Goal: Check status: Check status

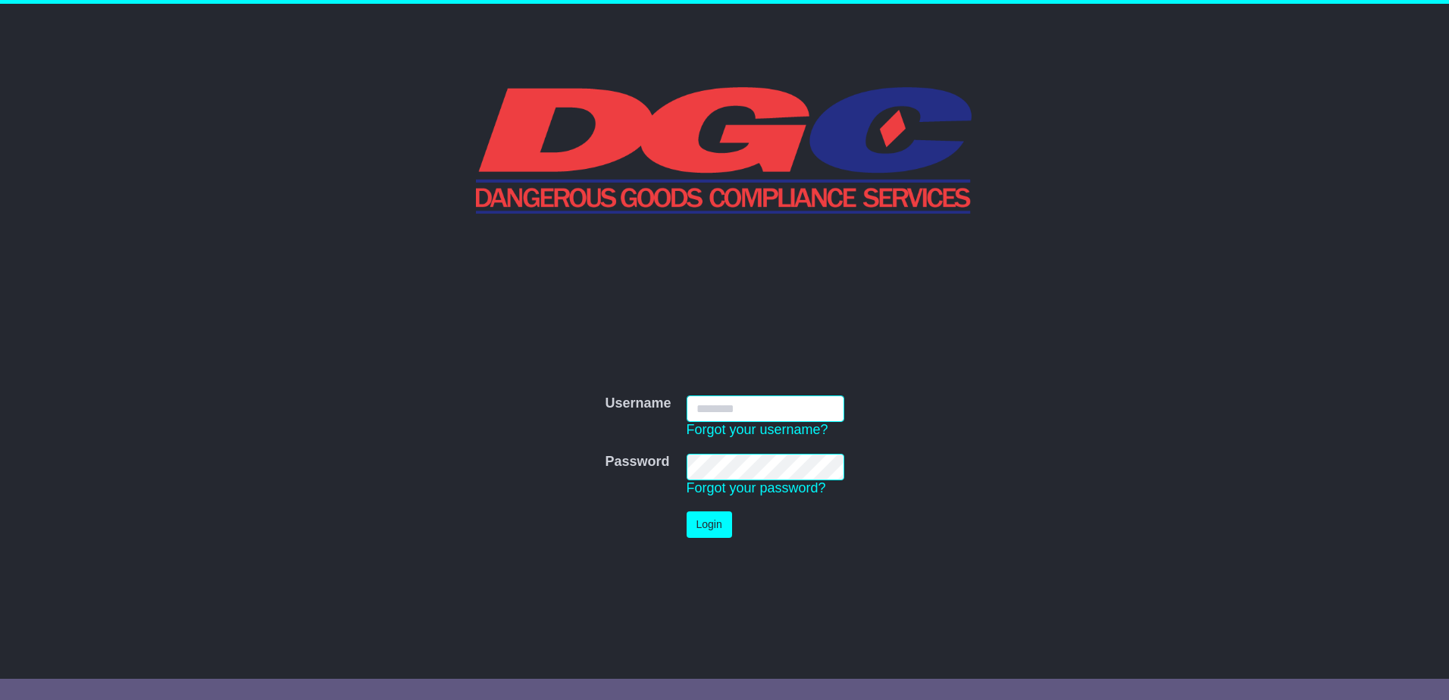
type input "**********"
click at [951, 366] on div "**********" at bounding box center [724, 455] width 776 height 180
click at [699, 533] on button "Login" at bounding box center [708, 524] width 45 height 27
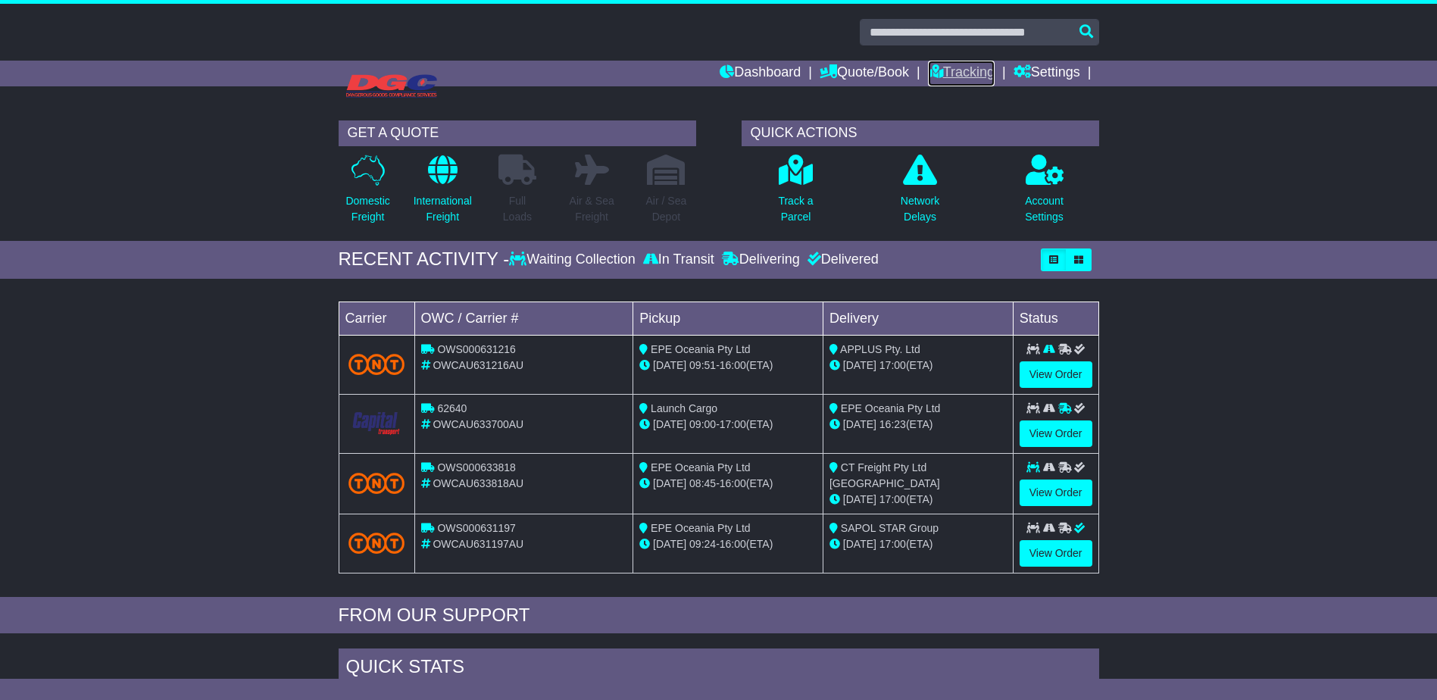
click at [936, 65] on icon at bounding box center [935, 71] width 15 height 14
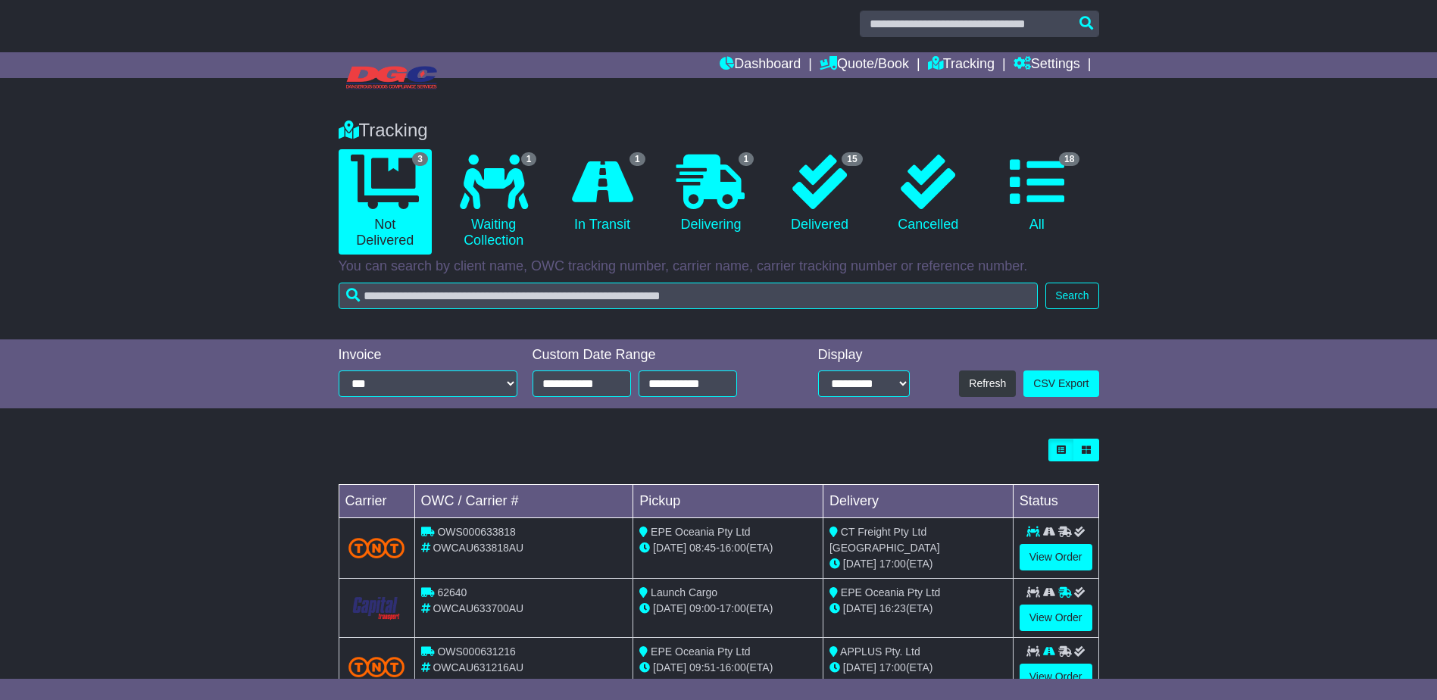
scroll to position [58, 0]
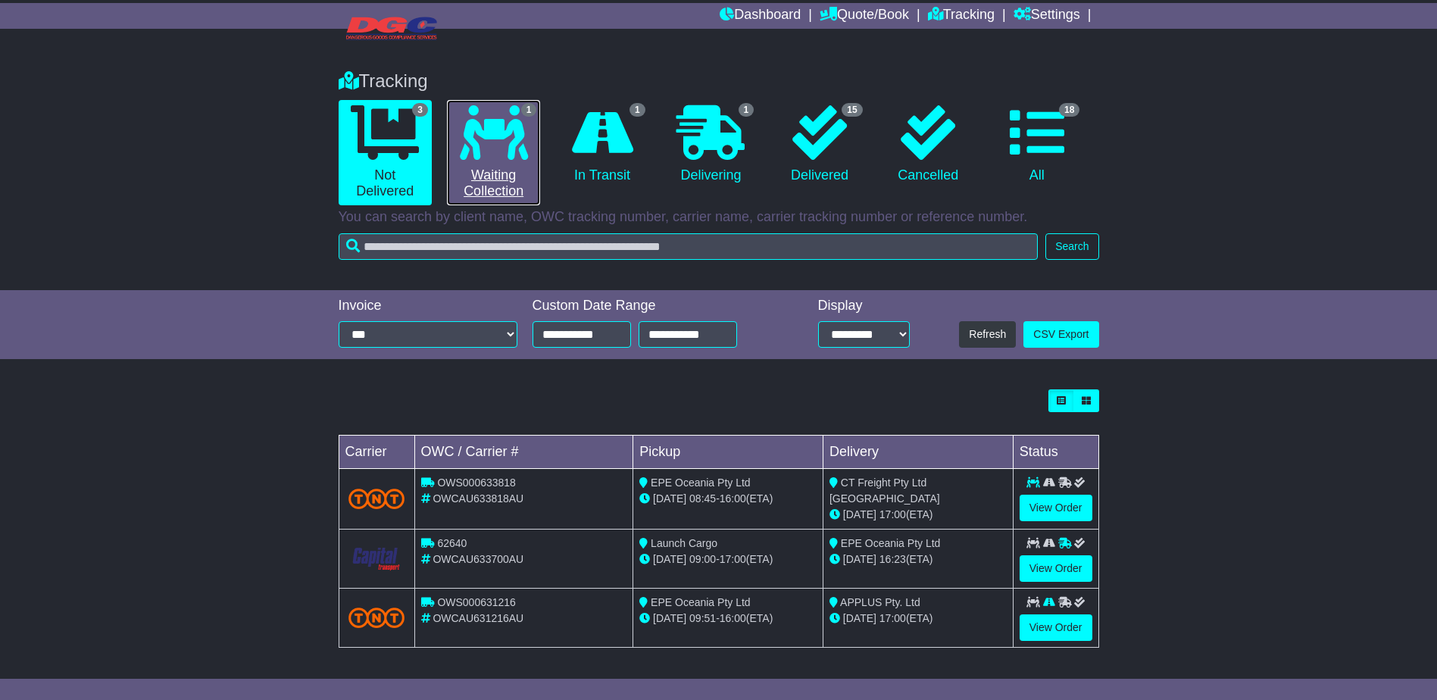
click at [518, 184] on link "1 Waiting Collection" at bounding box center [493, 152] width 93 height 105
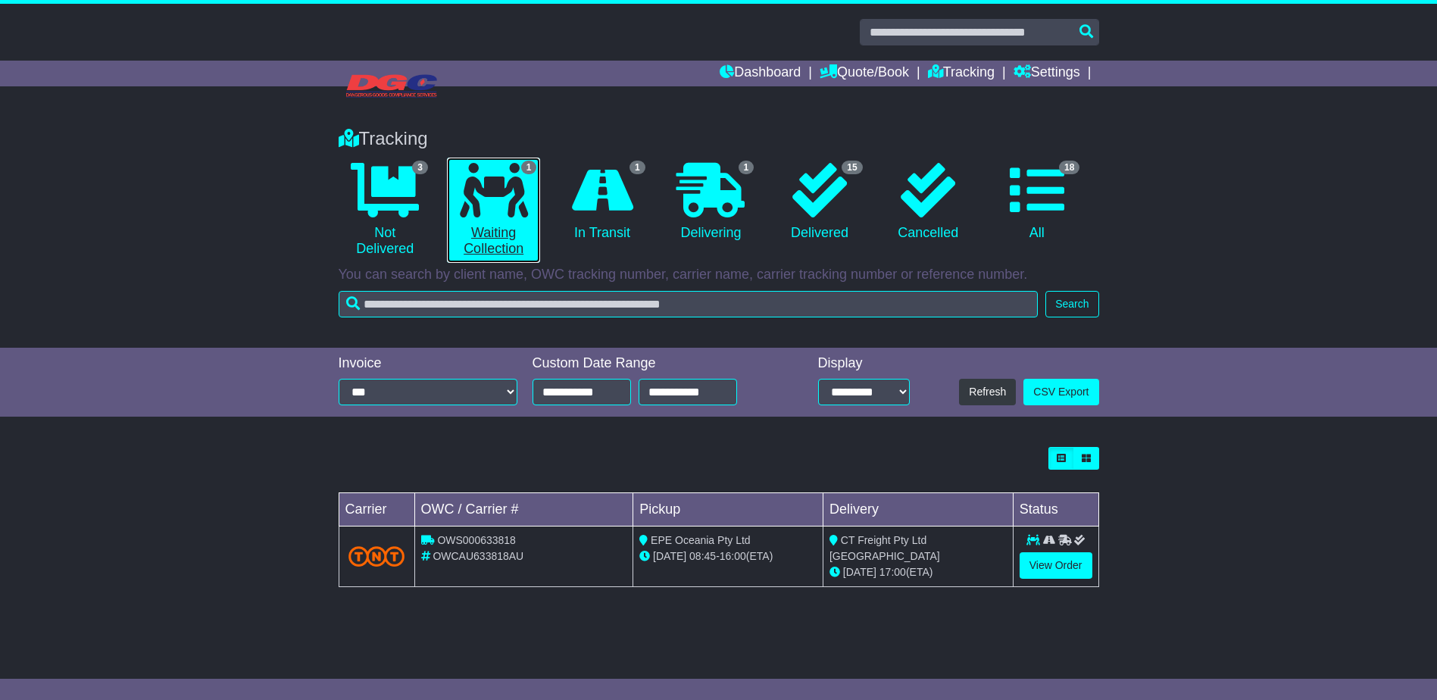
scroll to position [0, 0]
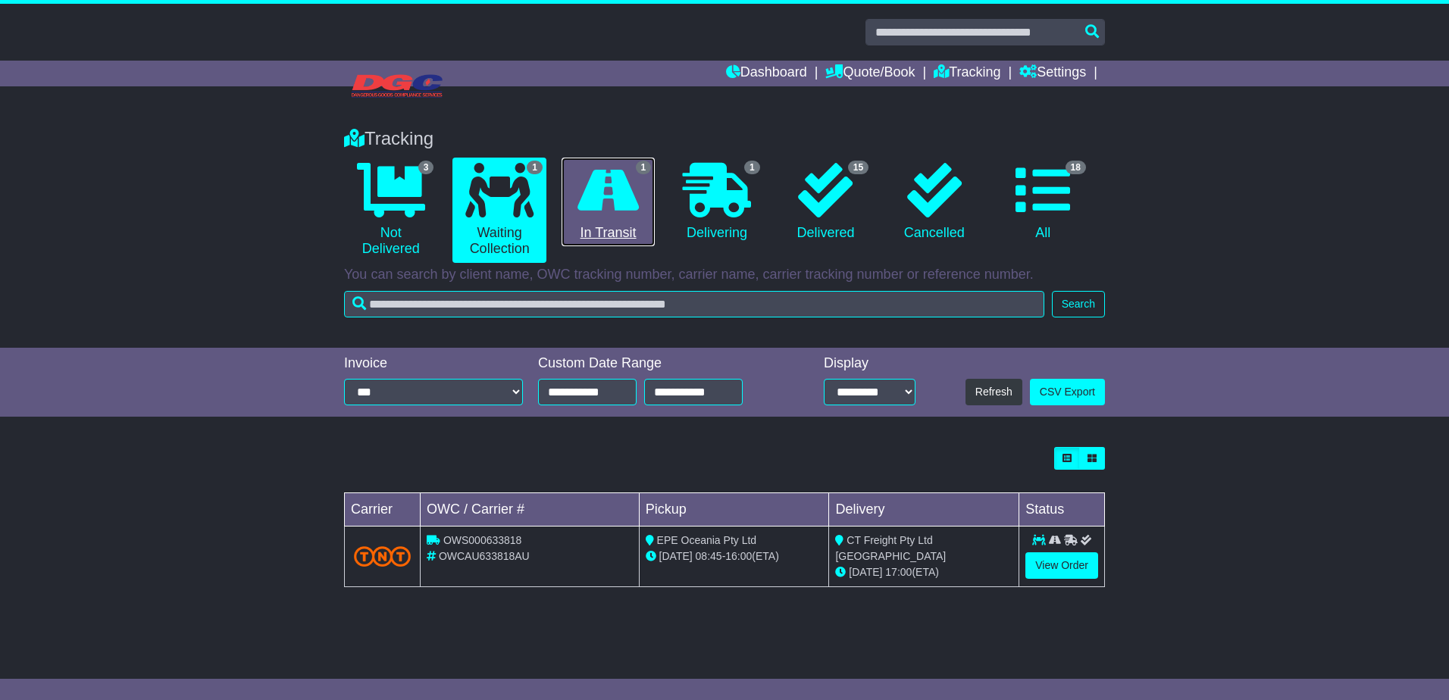
click at [604, 233] on link "1 In Transit" at bounding box center [607, 202] width 93 height 89
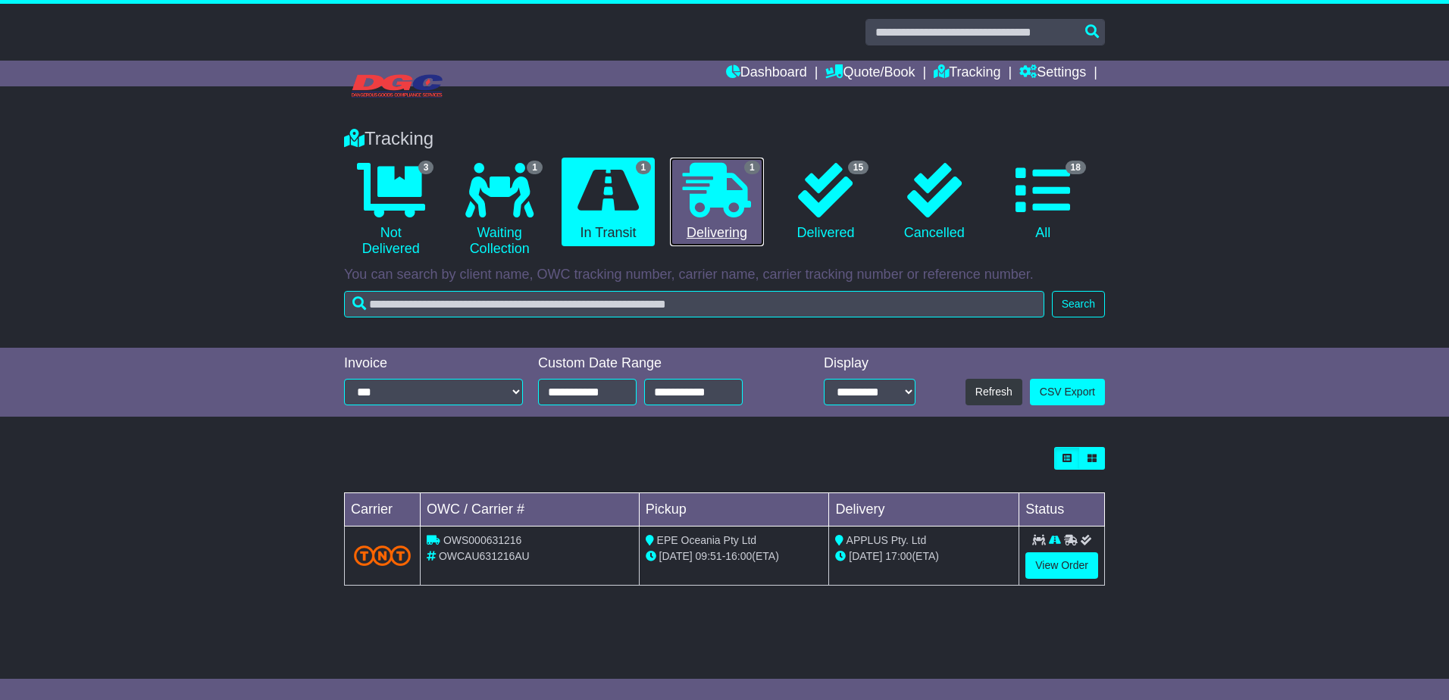
click at [741, 228] on link "1 Delivering" at bounding box center [716, 202] width 93 height 89
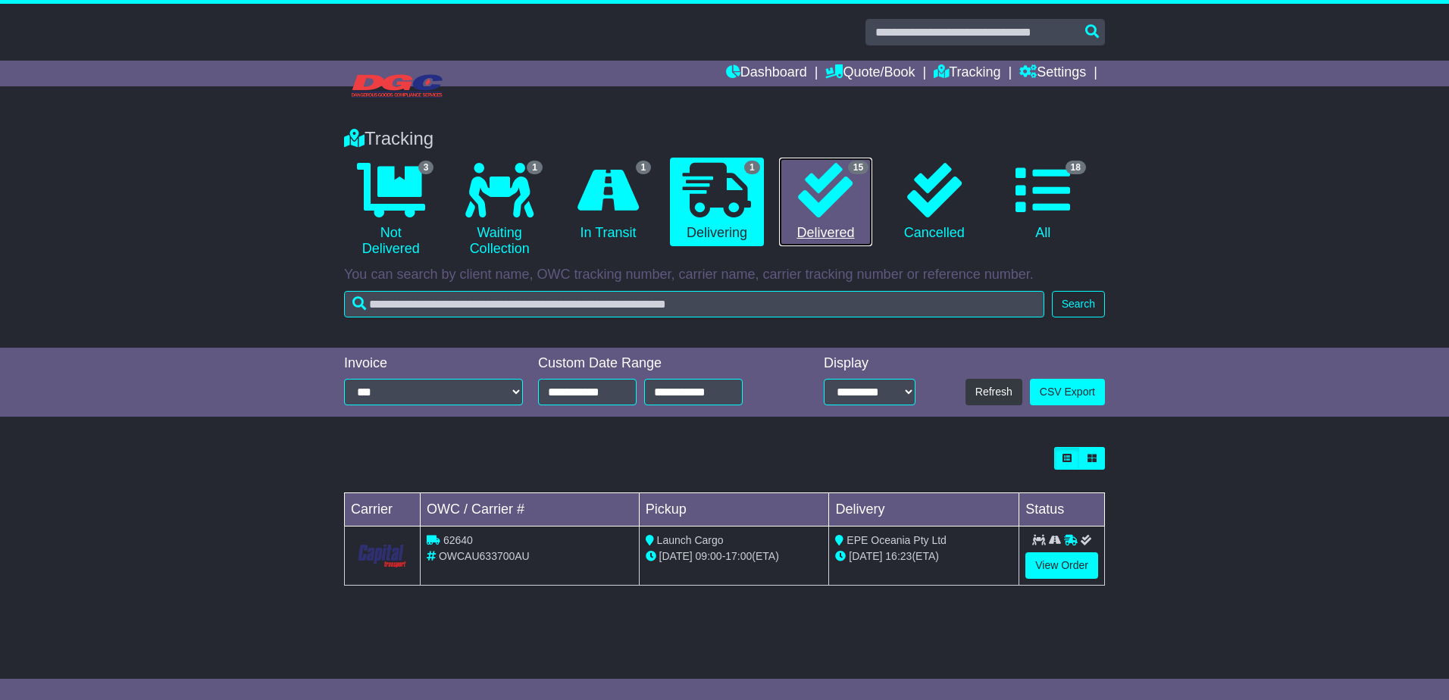
click at [827, 241] on link "15 Delivered" at bounding box center [825, 202] width 93 height 89
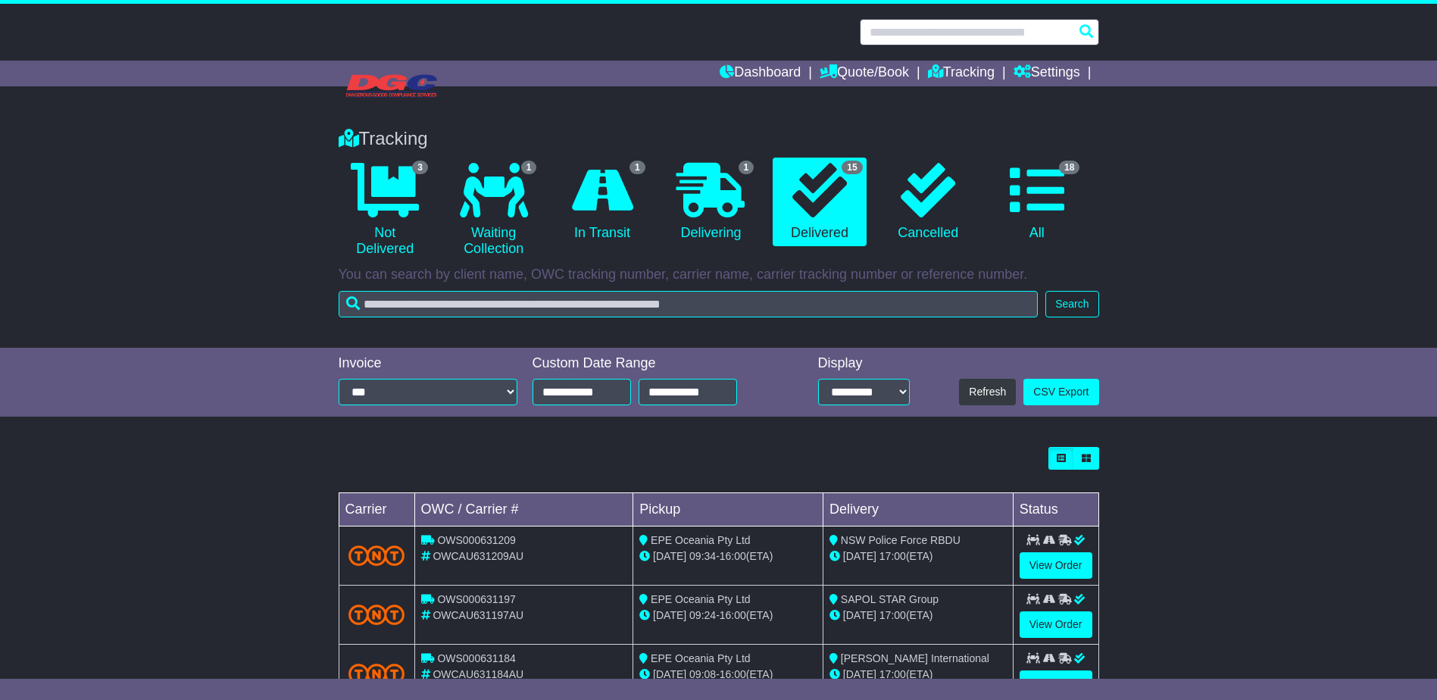
click at [905, 34] on input "text" at bounding box center [979, 32] width 239 height 27
paste input "**********"
type input "**********"
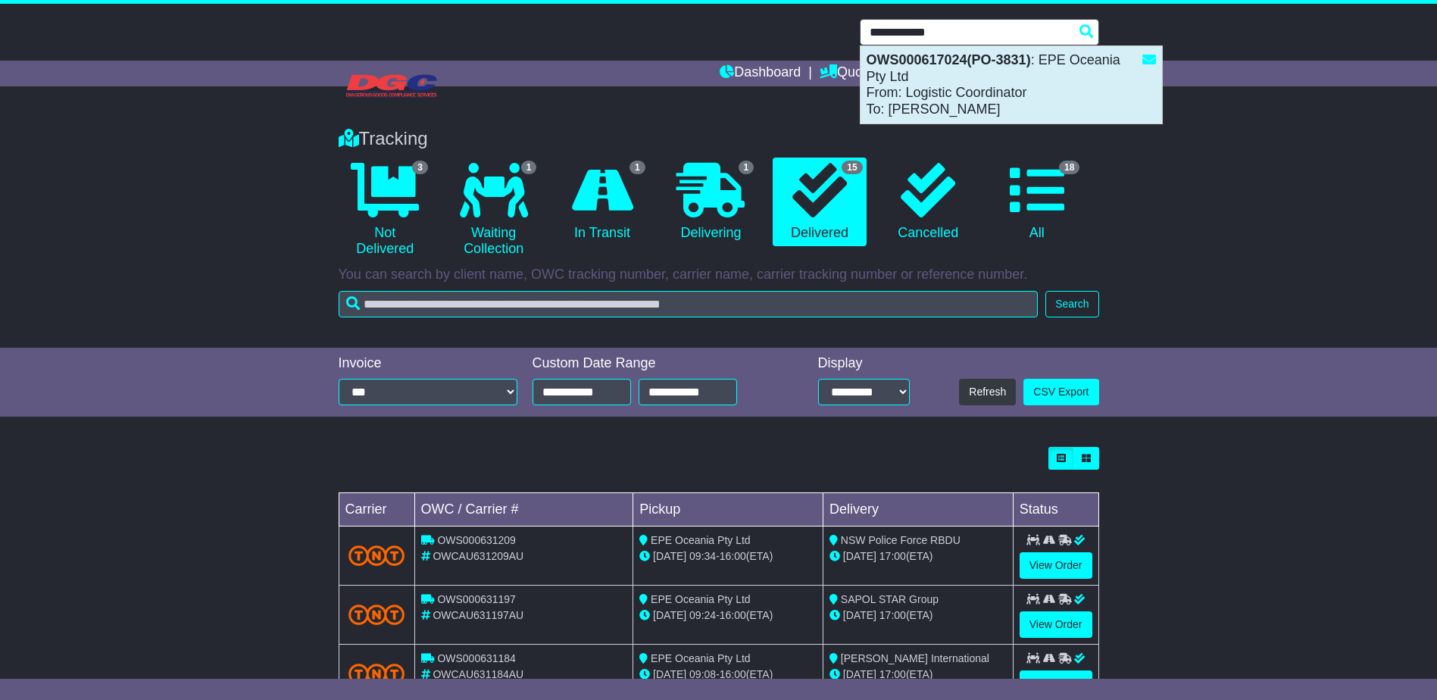
click at [929, 73] on div "OWS000617024(PO-3831) : EPE Oceania Pty Ltd From: Logistic Coordinator To: Jenn…" at bounding box center [1012, 84] width 302 height 77
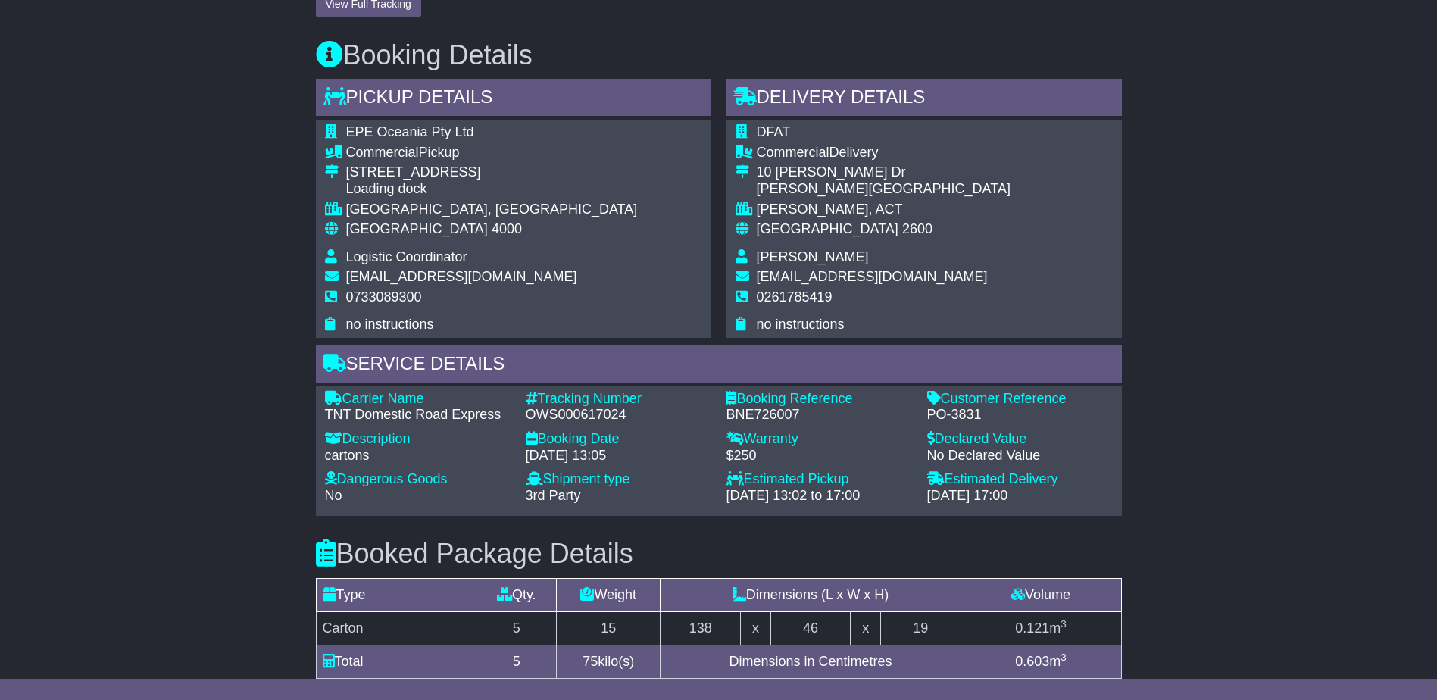
scroll to position [606, 0]
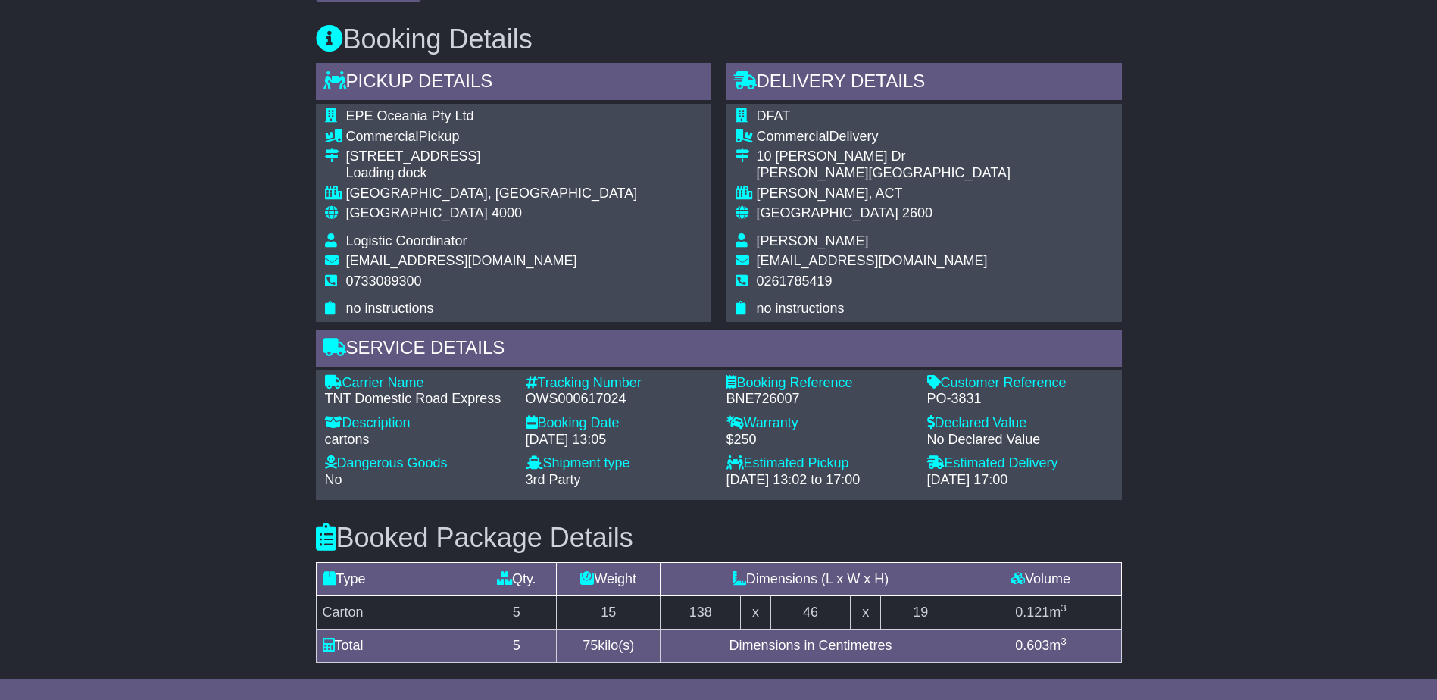
drag, startPoint x: 1011, startPoint y: 467, endPoint x: 893, endPoint y: 441, distance: 120.2
click at [893, 441] on div "Carrier Name - TNT Domestic Road Express Description - cartons Tracking Number …" at bounding box center [718, 435] width 803 height 121
drag, startPoint x: 893, startPoint y: 441, endPoint x: 806, endPoint y: 286, distance: 177.4
click at [806, 233] on td "[GEOGRAPHIC_DATA] 2600" at bounding box center [884, 219] width 254 height 28
drag, startPoint x: 1013, startPoint y: 530, endPoint x: 950, endPoint y: 530, distance: 62.9
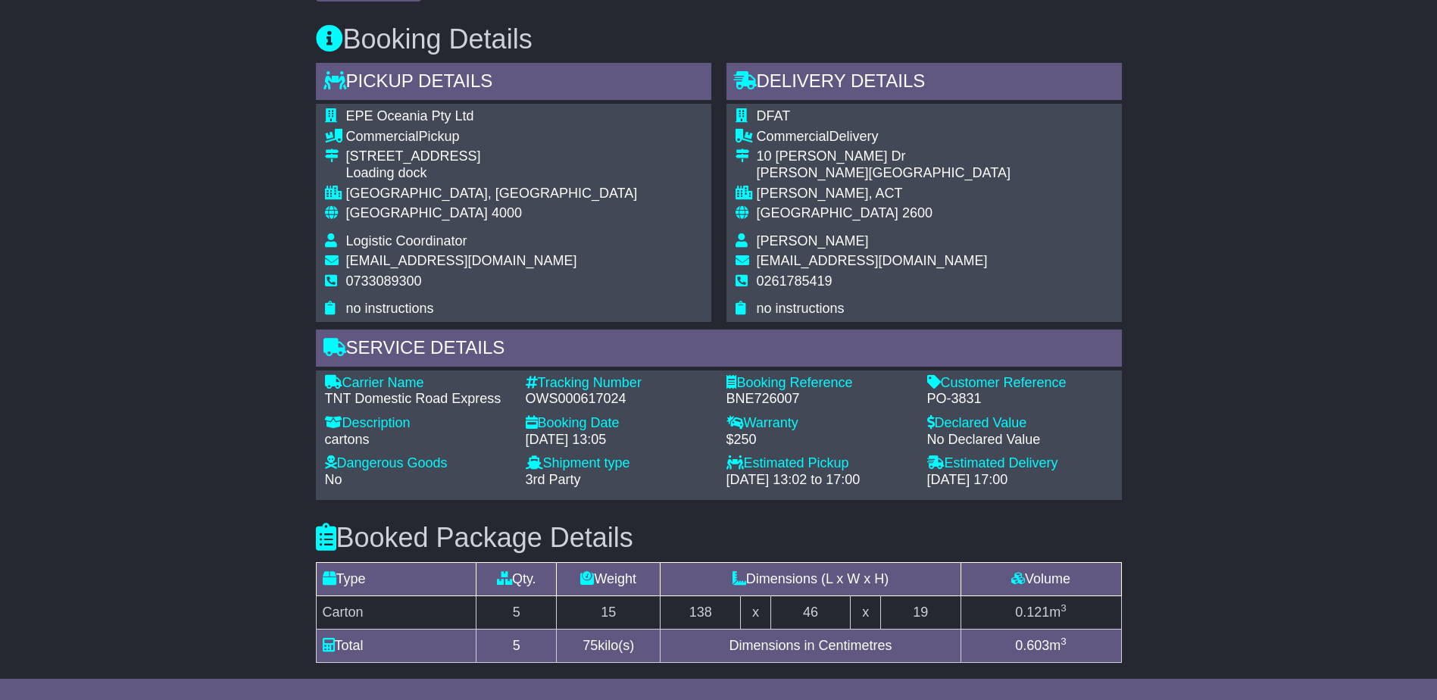
click at [950, 488] on div "Estimated Delivery - [DATE] 17:00" at bounding box center [1020, 471] width 201 height 33
drag, startPoint x: 589, startPoint y: 453, endPoint x: 553, endPoint y: 453, distance: 35.6
click at [553, 408] on div "OWS000617024" at bounding box center [619, 399] width 186 height 17
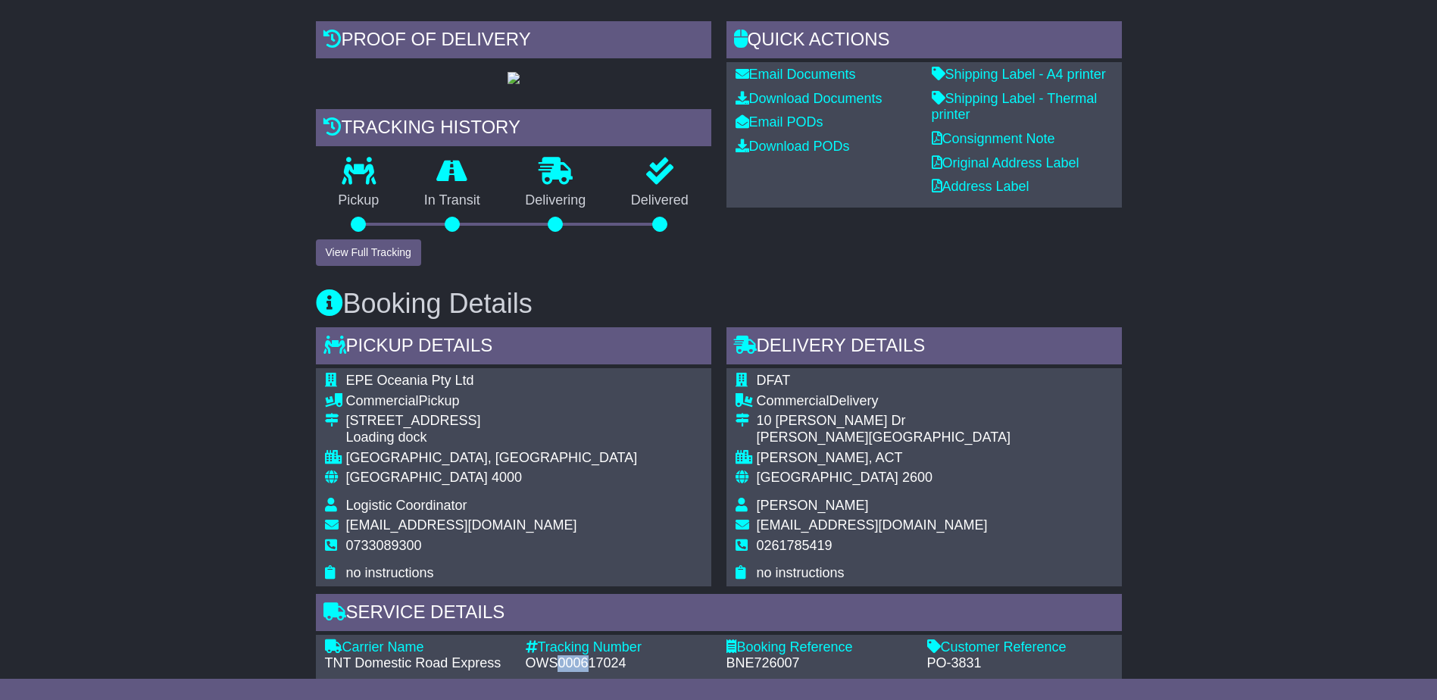
scroll to position [303, 0]
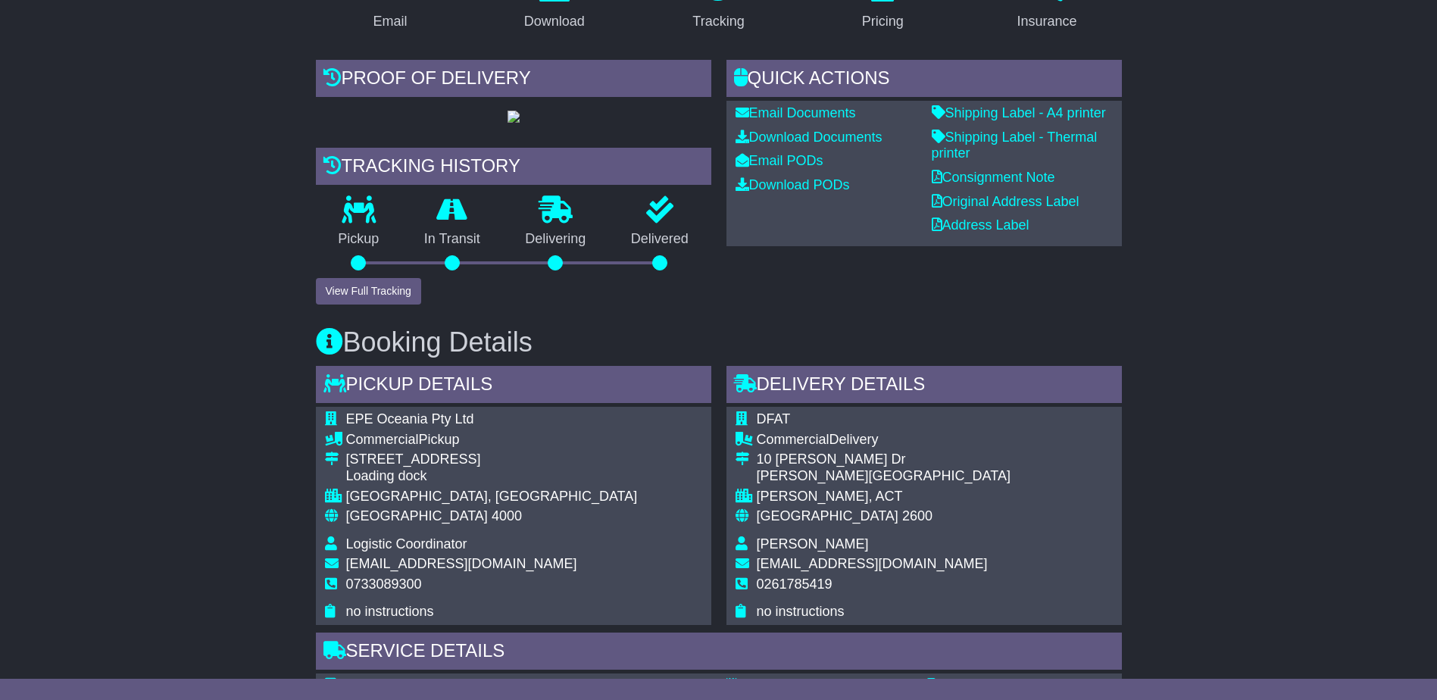
click at [844, 304] on div "Quick Actions Email Documents Download Documents Email PODs Download PODs Shipp…" at bounding box center [924, 182] width 411 height 244
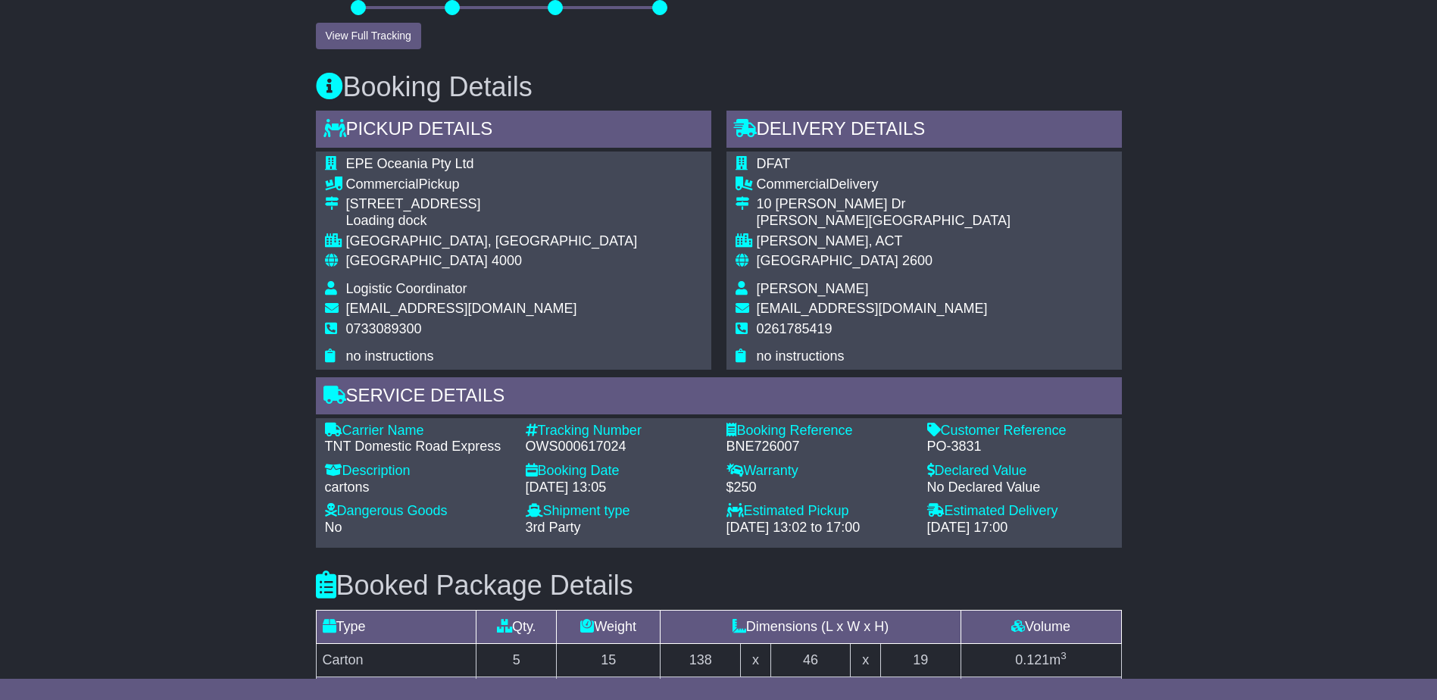
scroll to position [833, 0]
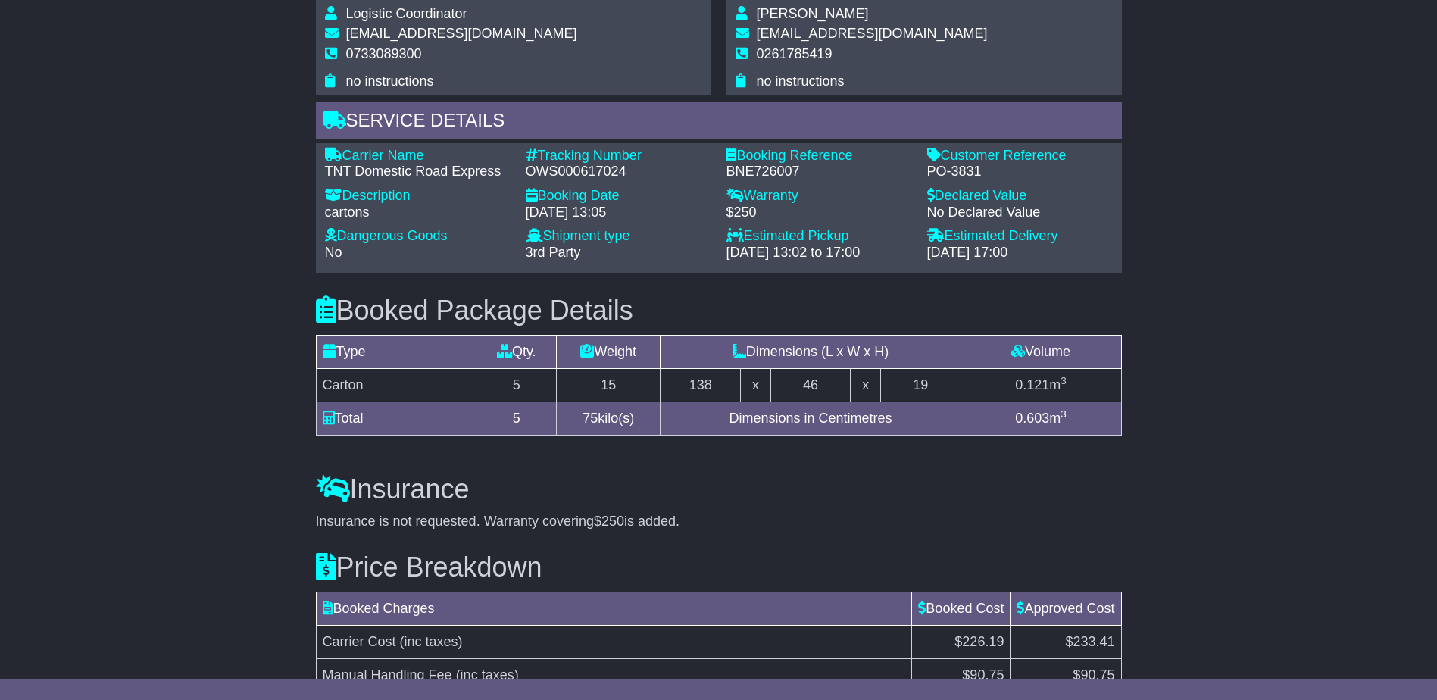
drag, startPoint x: 660, startPoint y: 450, endPoint x: 844, endPoint y: 463, distance: 184.6
click at [844, 436] on table "Type Qty. Weight Dimensions (L x W x H) Volume Additional Carton 5 15 138 x 46 …" at bounding box center [719, 385] width 806 height 101
click at [527, 402] on td "5" at bounding box center [517, 385] width 80 height 33
click at [1221, 298] on div "Email Download Tracking Pricing Insurance" at bounding box center [718, 122] width 1437 height 1388
click at [1158, 263] on div "Email Download Tracking Pricing Insurance" at bounding box center [718, 122] width 1437 height 1388
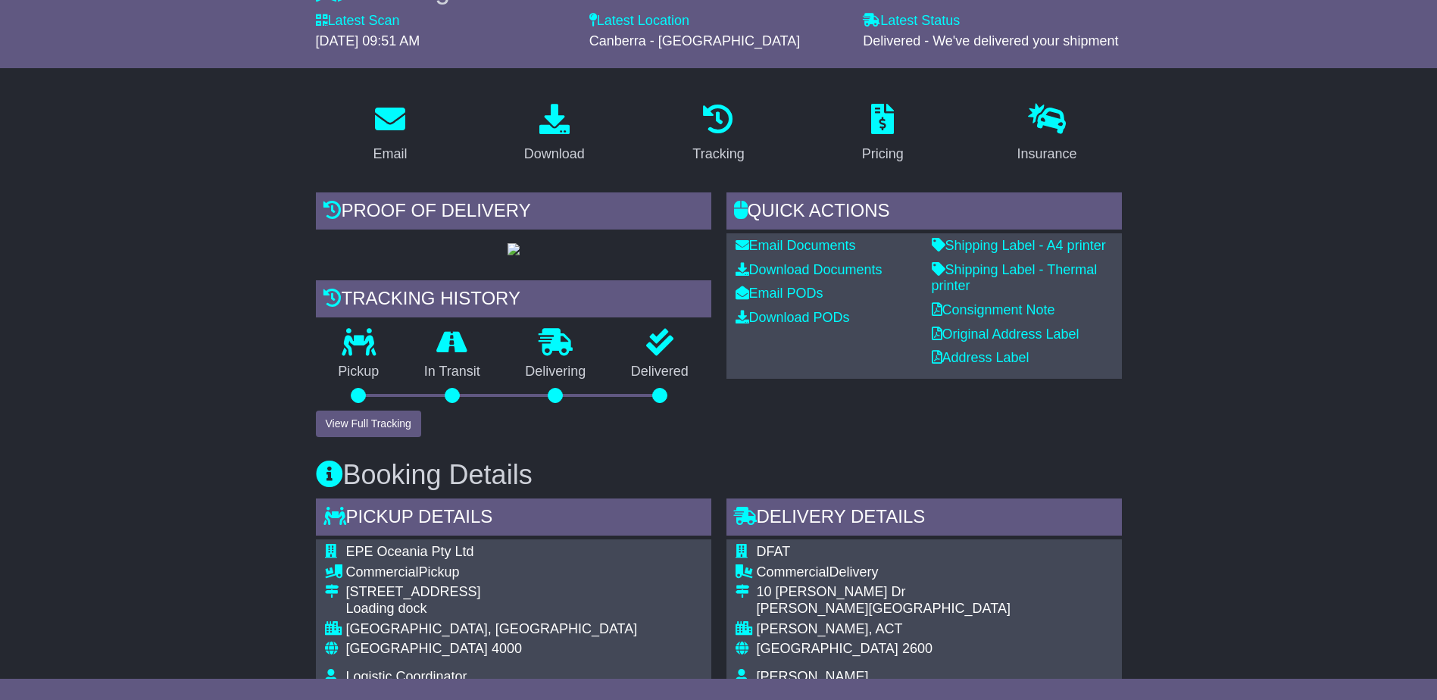
scroll to position [0, 0]
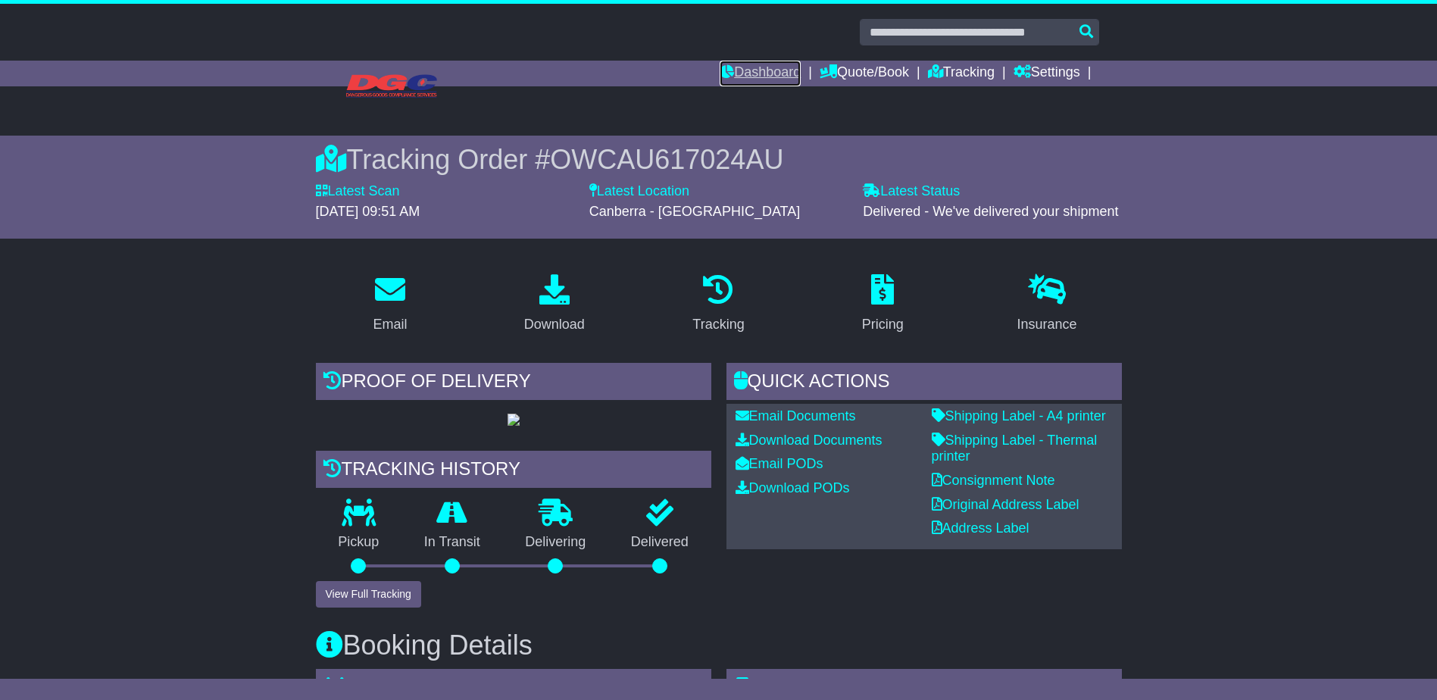
click at [777, 61] on link "Dashboard" at bounding box center [760, 74] width 81 height 26
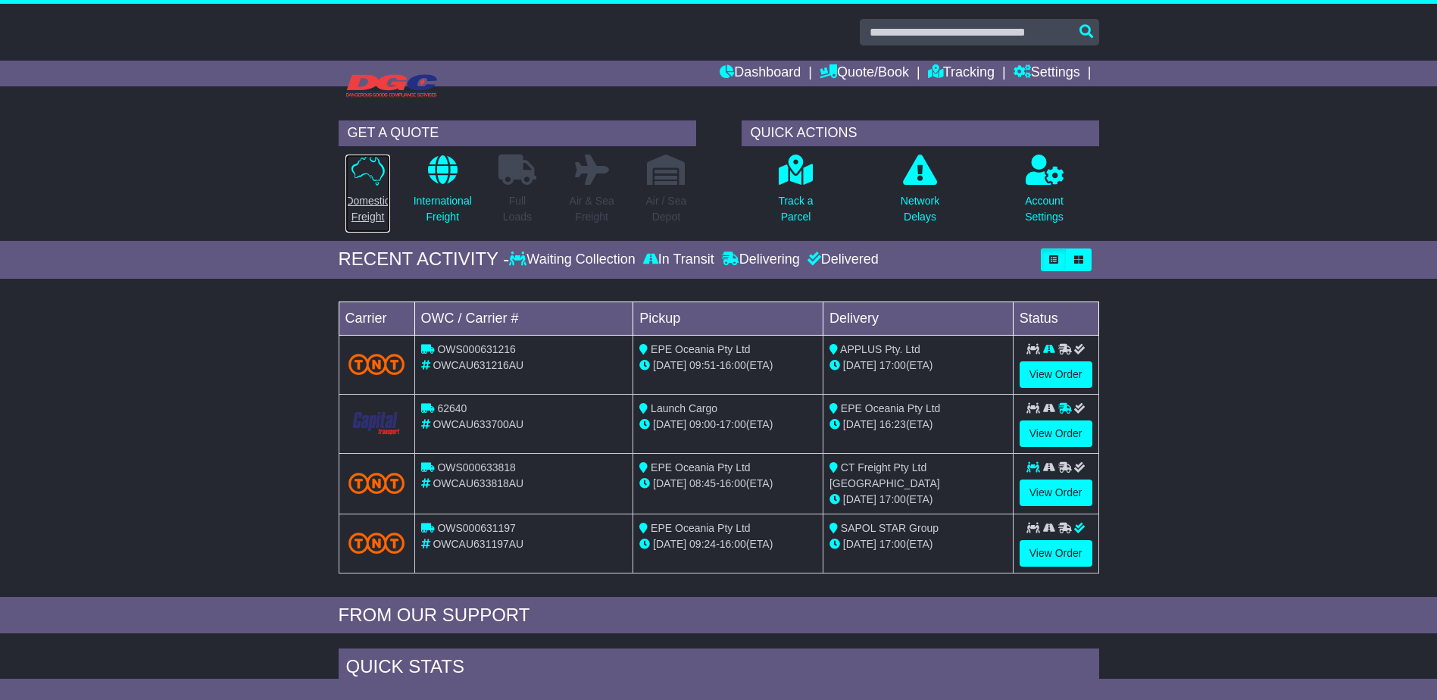
click at [367, 211] on p "Domestic Freight" at bounding box center [368, 209] width 44 height 32
